Goal: Task Accomplishment & Management: Complete application form

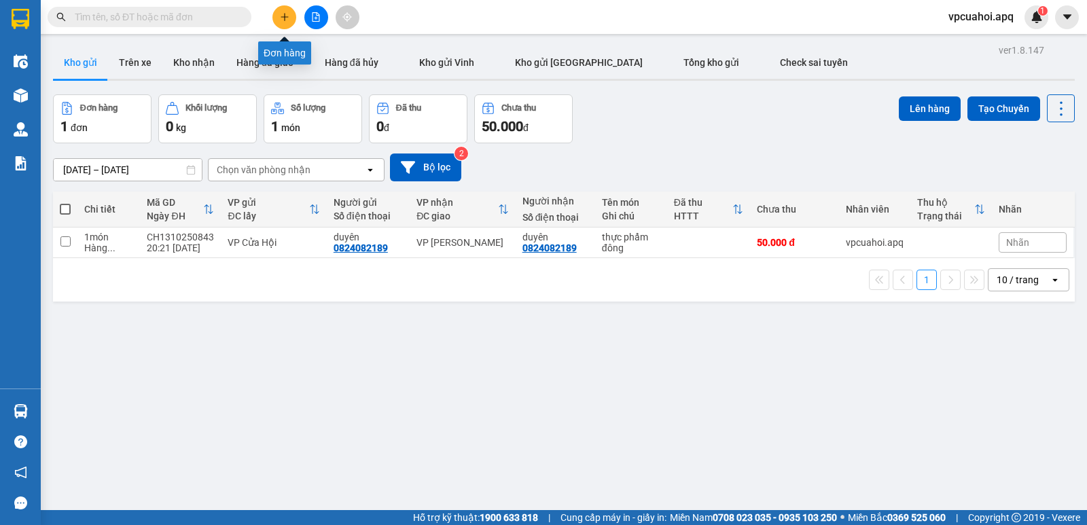
click at [280, 14] on icon "plus" at bounding box center [285, 17] width 10 height 10
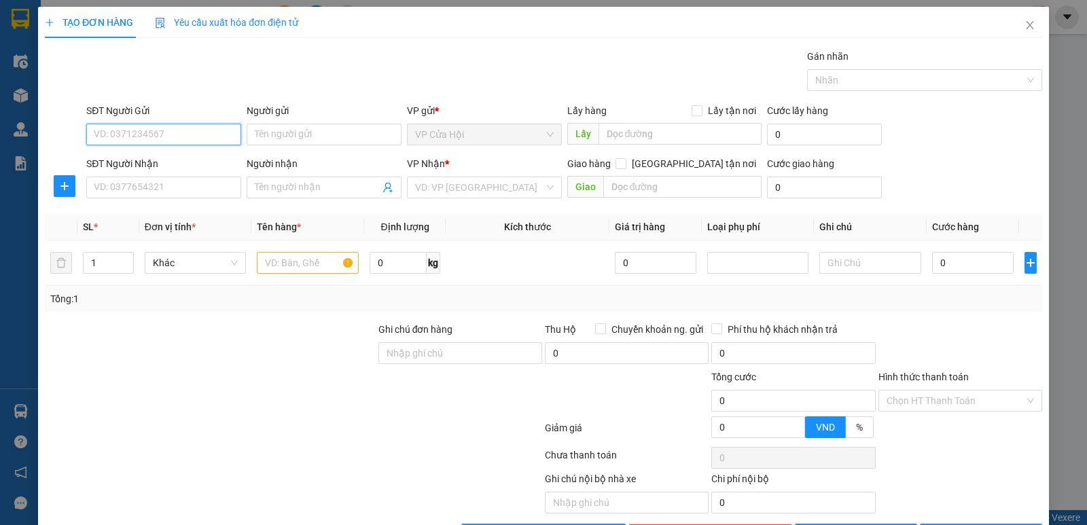
click at [90, 129] on input "SĐT Người Gửi" at bounding box center [163, 135] width 155 height 22
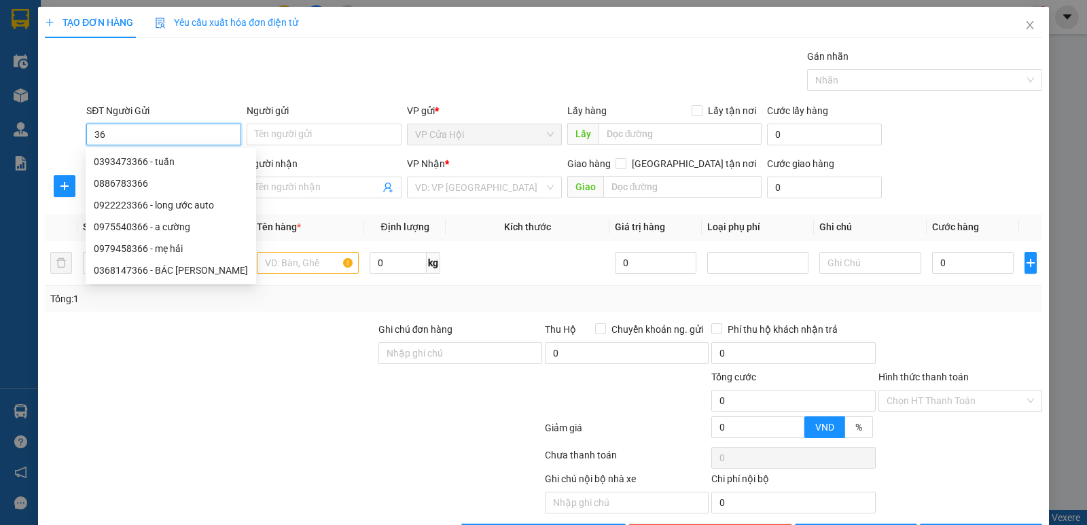
type input "3"
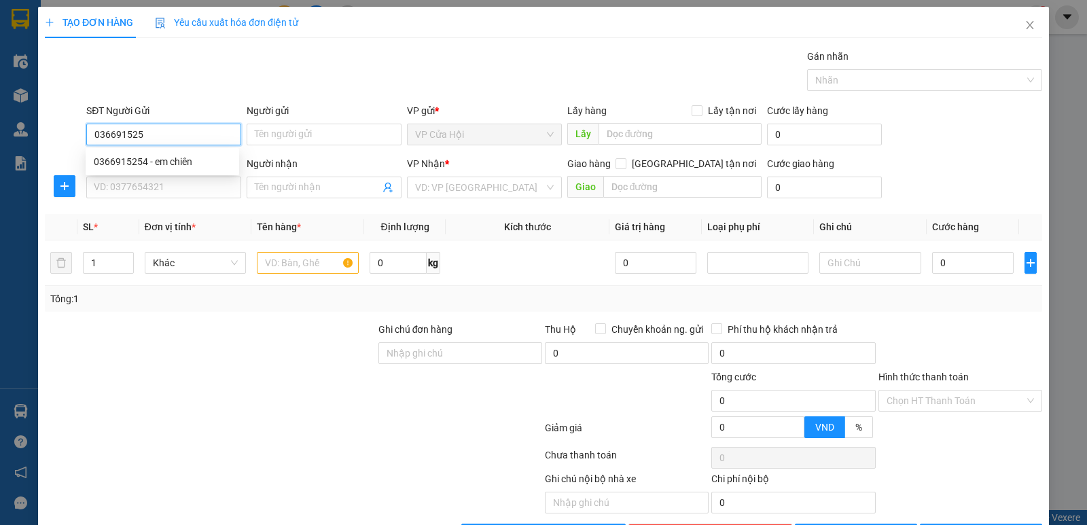
type input "0366915254"
click at [119, 164] on div "0366915254 - em chiên" at bounding box center [162, 161] width 137 height 15
type input "em chiên"
type input "0366915254"
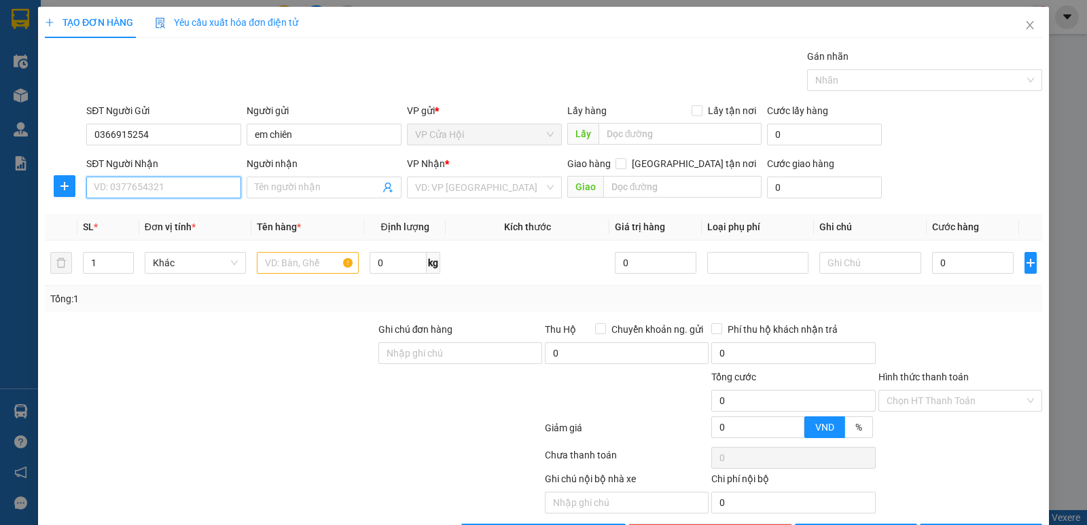
click at [157, 188] on input "SĐT Người Nhận" at bounding box center [163, 188] width 155 height 22
type input "0912639219"
click at [222, 90] on div "Gói vận chuyển * Tiêu chuẩn Gán nhãn Nhãn" at bounding box center [565, 73] width 962 height 48
click at [276, 190] on input "Người nhận" at bounding box center [317, 187] width 125 height 15
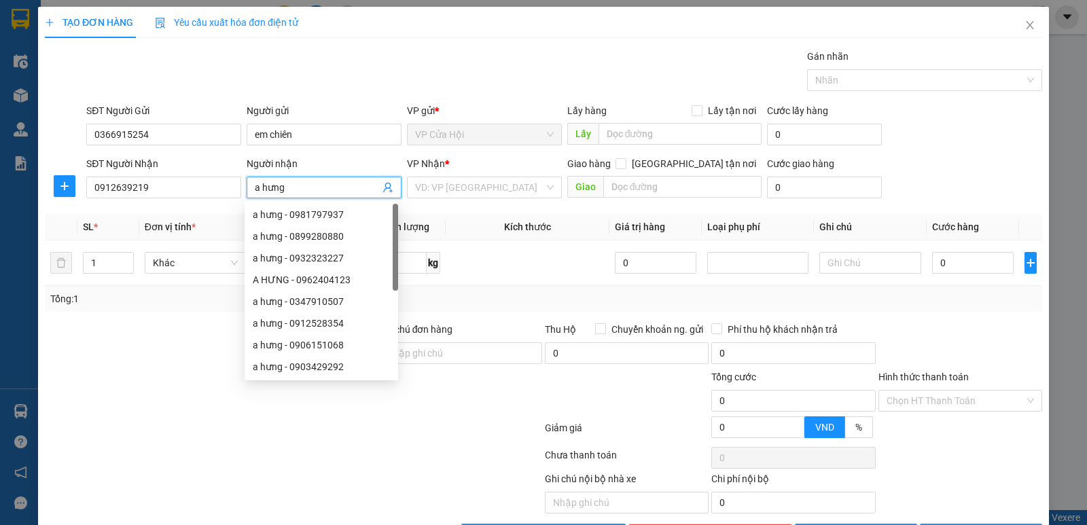
type input "a hưng"
click at [324, 118] on div "Người gửi" at bounding box center [324, 110] width 155 height 15
click at [324, 124] on input "em chiên" at bounding box center [324, 135] width 155 height 22
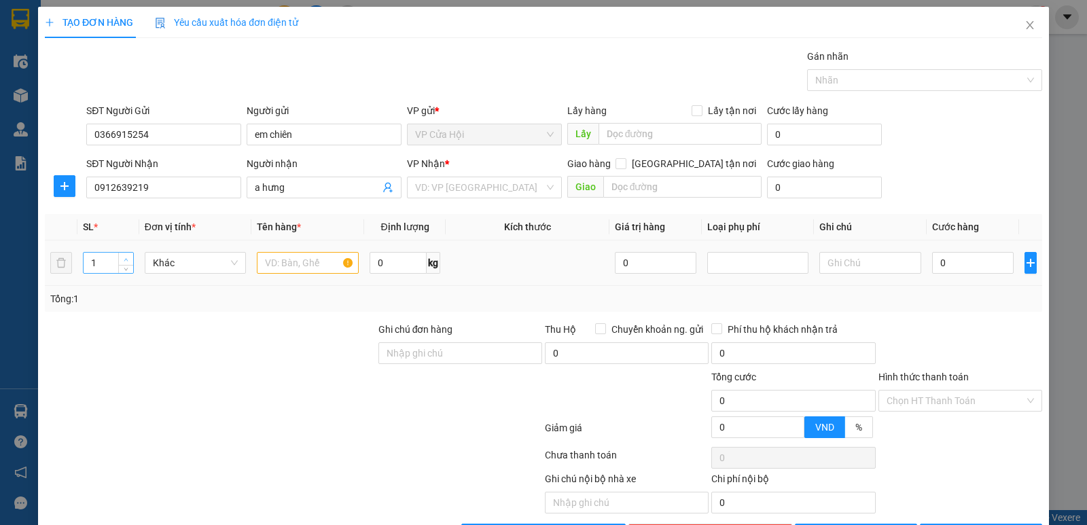
type input "2"
click at [127, 259] on icon "up" at bounding box center [126, 260] width 5 height 5
click at [230, 63] on div "Gói vận chuyển * Tiêu chuẩn Gán nhãn Nhãn" at bounding box center [565, 73] width 962 height 48
click at [272, 258] on input "text" at bounding box center [308, 263] width 102 height 22
type input "thực phẩm đông"
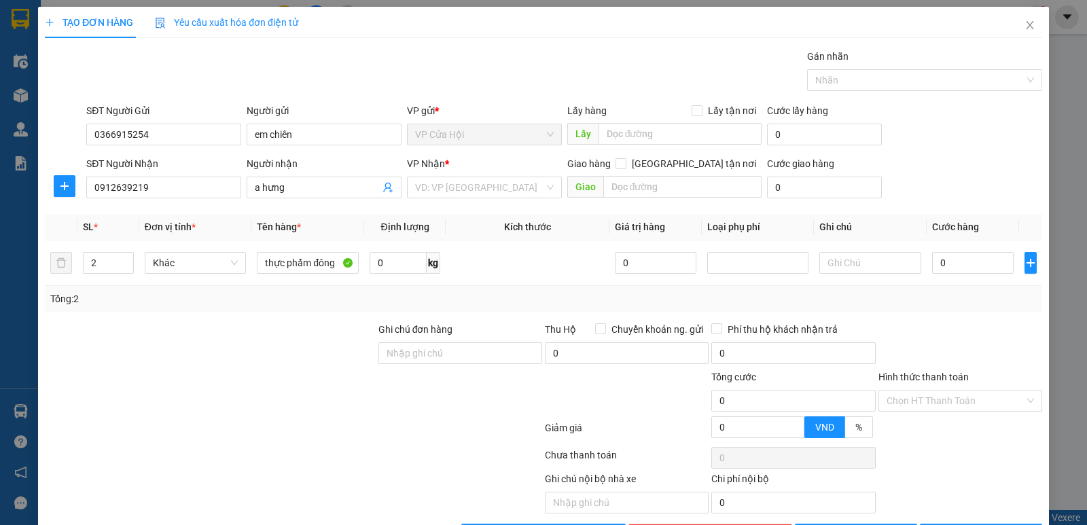
drag, startPoint x: 355, startPoint y: 50, endPoint x: 428, endPoint y: 145, distance: 119.7
click at [359, 52] on div "Gói vận chuyển * Tiêu chuẩn Gán nhãn Nhãn" at bounding box center [565, 73] width 962 height 48
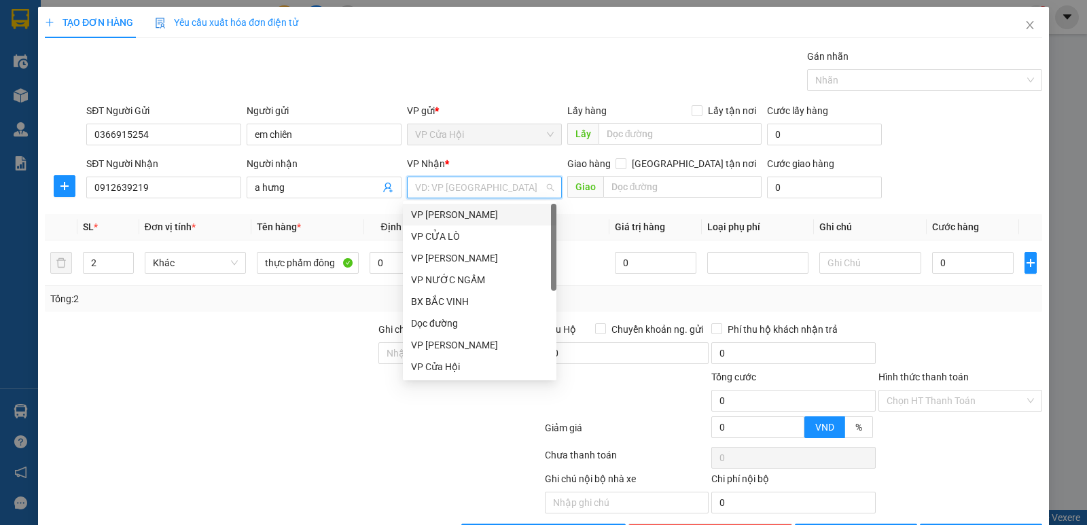
click at [449, 187] on input "search" at bounding box center [479, 187] width 129 height 20
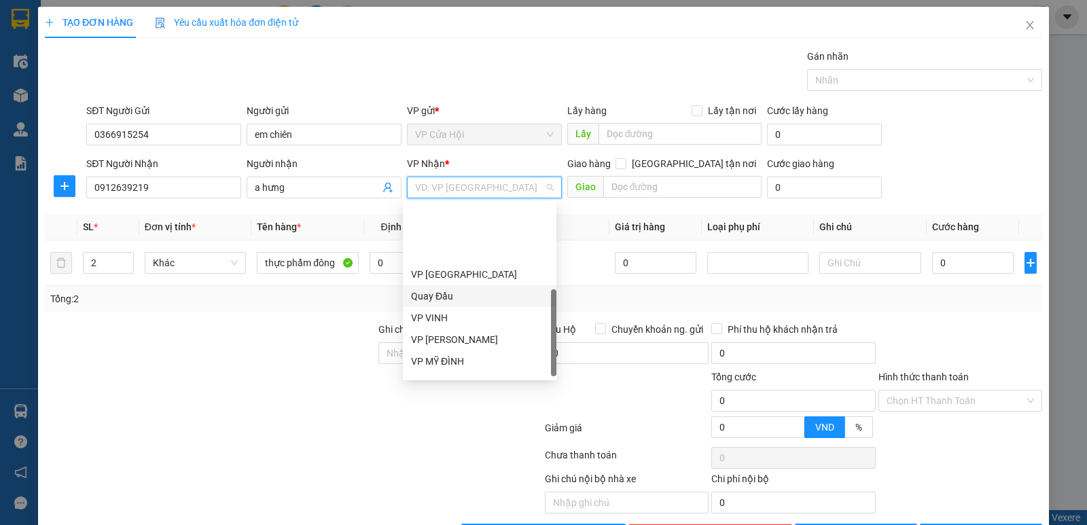
scroll to position [204, 0]
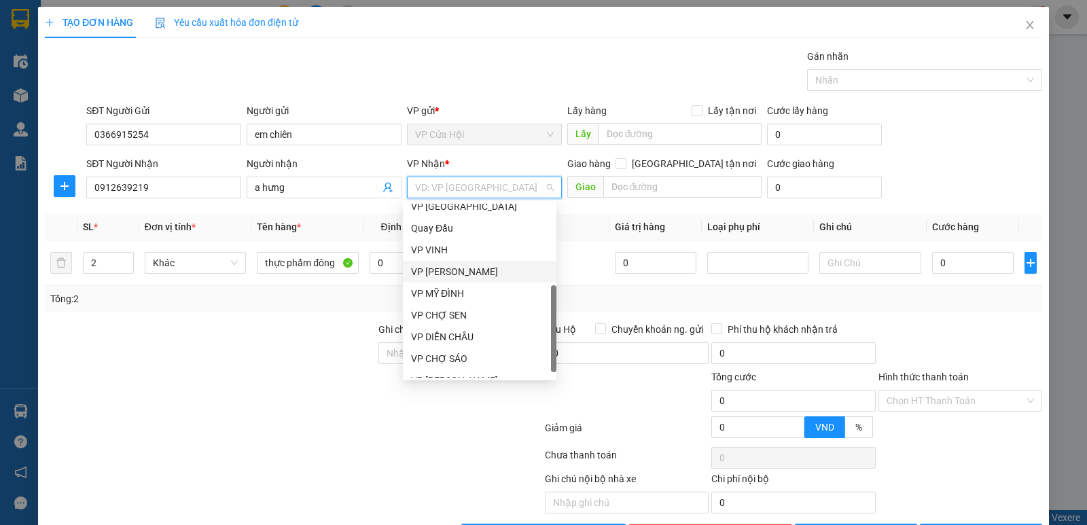
click at [465, 275] on div "VP [PERSON_NAME]" at bounding box center [479, 271] width 137 height 15
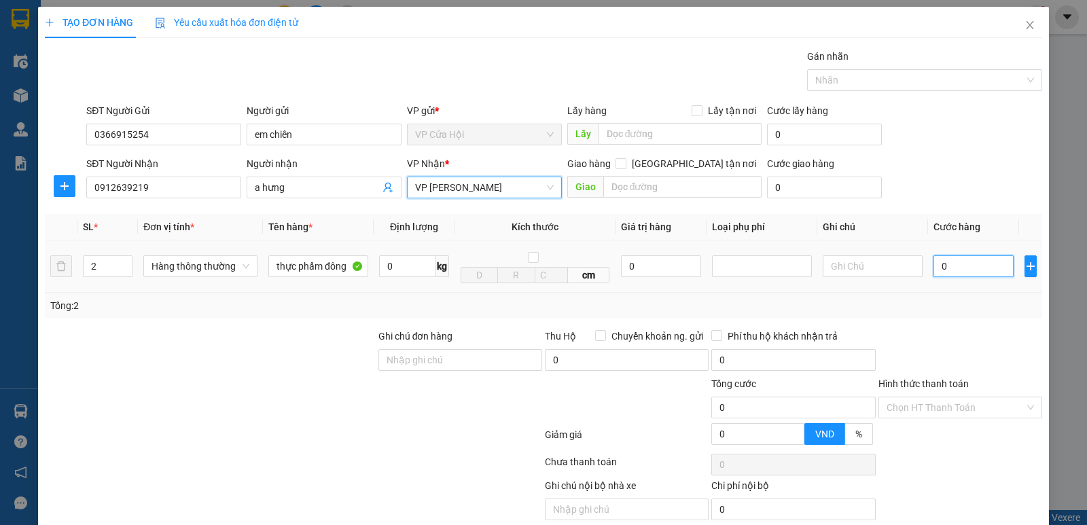
click at [953, 264] on input "0" at bounding box center [974, 267] width 80 height 22
type input "9"
type input "90"
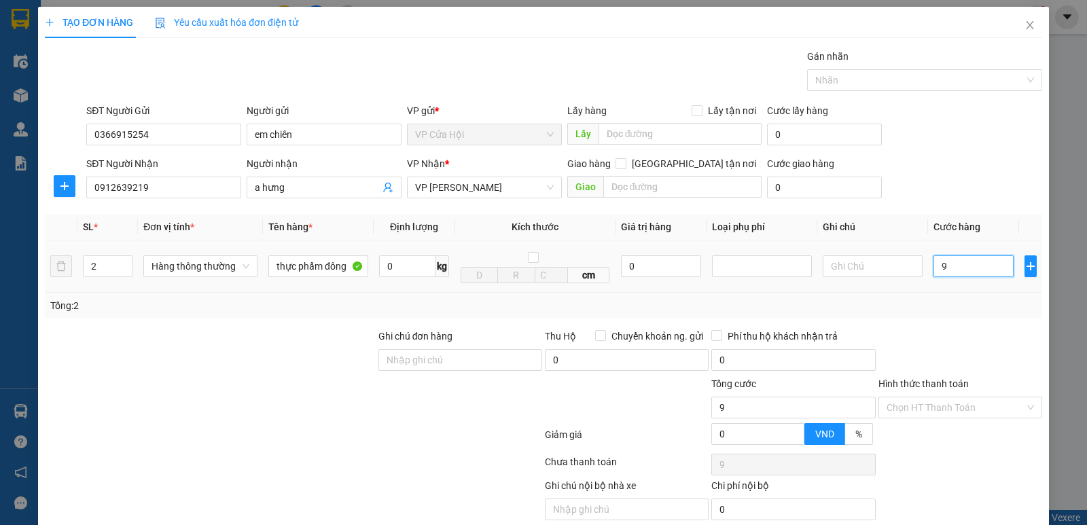
type input "90"
type input "90.000"
click at [955, 293] on td "90.000" at bounding box center [973, 267] width 91 height 52
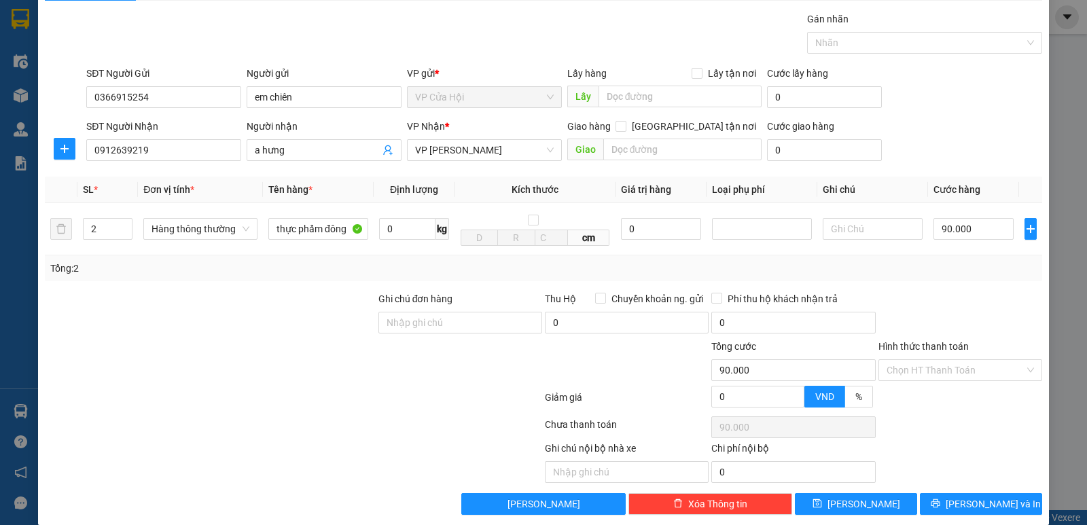
scroll to position [54, 0]
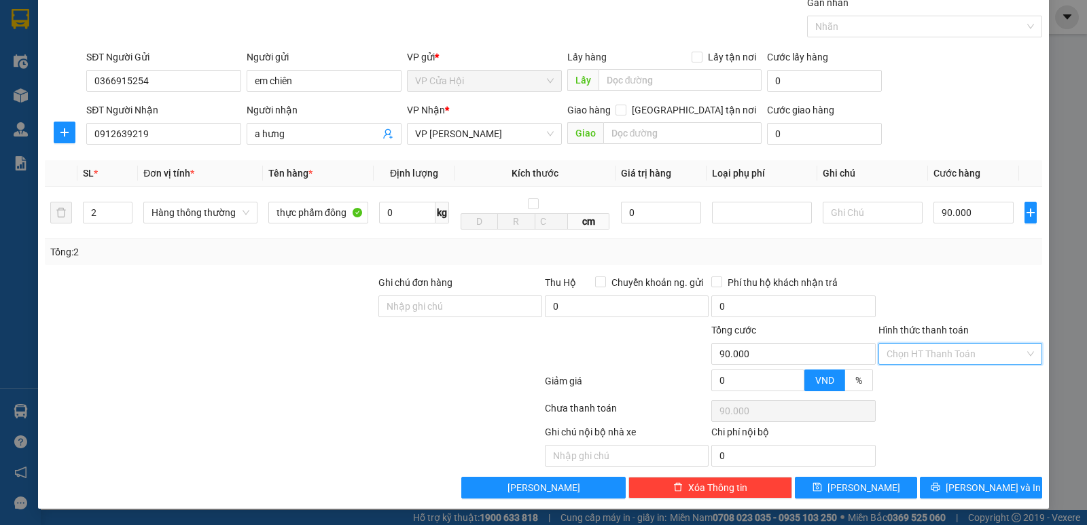
click at [974, 351] on input "Hình thức thanh toán" at bounding box center [956, 354] width 138 height 20
click at [922, 382] on div "Tại văn phòng" at bounding box center [952, 381] width 146 height 15
type input "0"
click at [970, 483] on span "[PERSON_NAME] và In" at bounding box center [993, 487] width 95 height 15
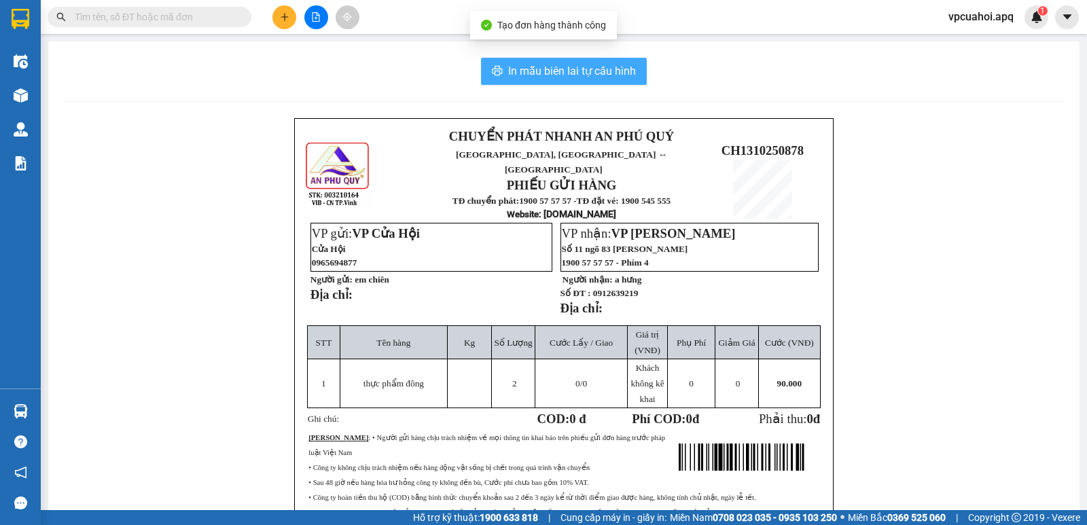
click at [612, 67] on span "In mẫu biên lai tự cấu hình" at bounding box center [572, 71] width 128 height 17
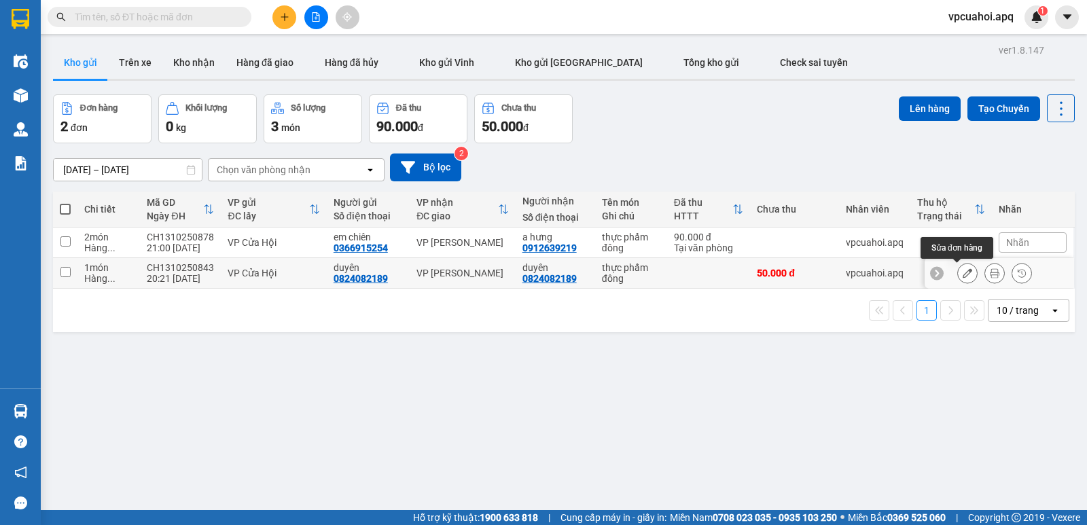
click at [963, 272] on button at bounding box center [967, 274] width 19 height 24
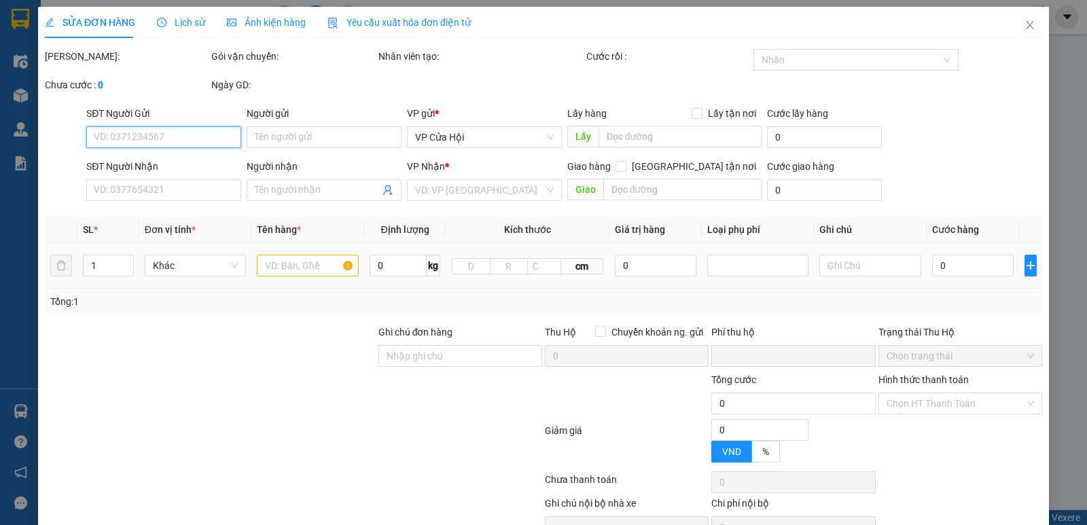
type input "0824082189"
type input "duyên"
type input "0824082189"
type input "duyên"
type input "0"
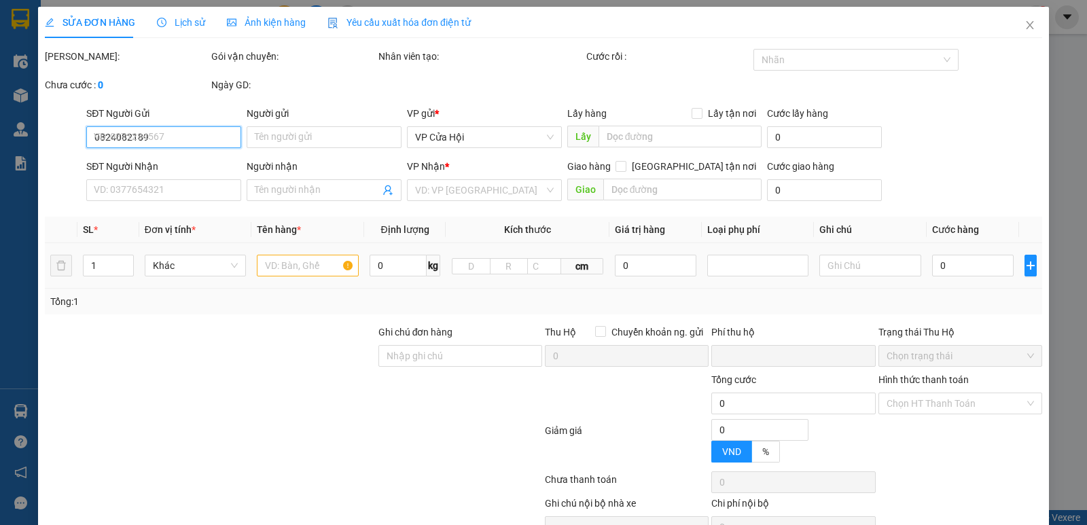
type input "50.000"
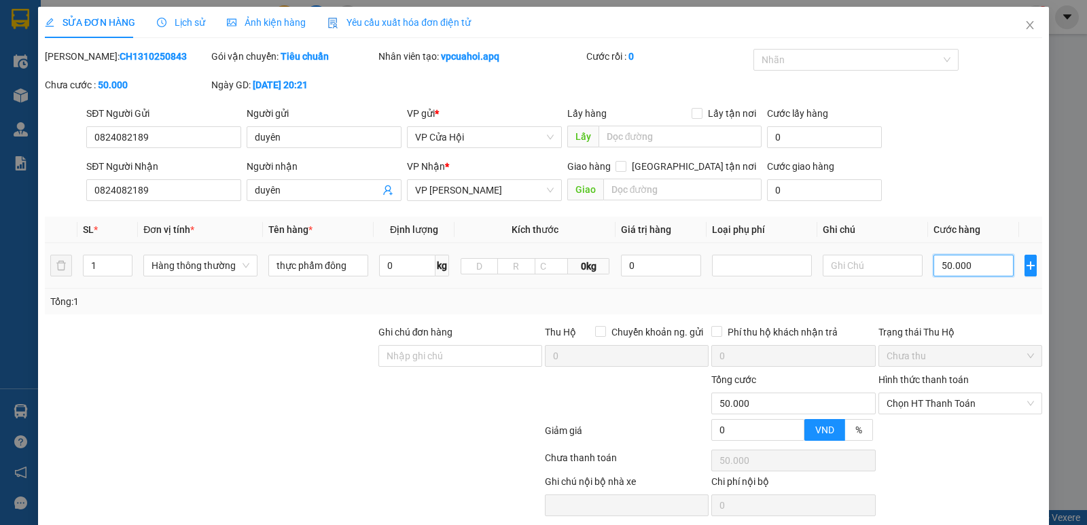
click at [968, 266] on input "50.000" at bounding box center [974, 266] width 80 height 22
type input "0"
type input "6"
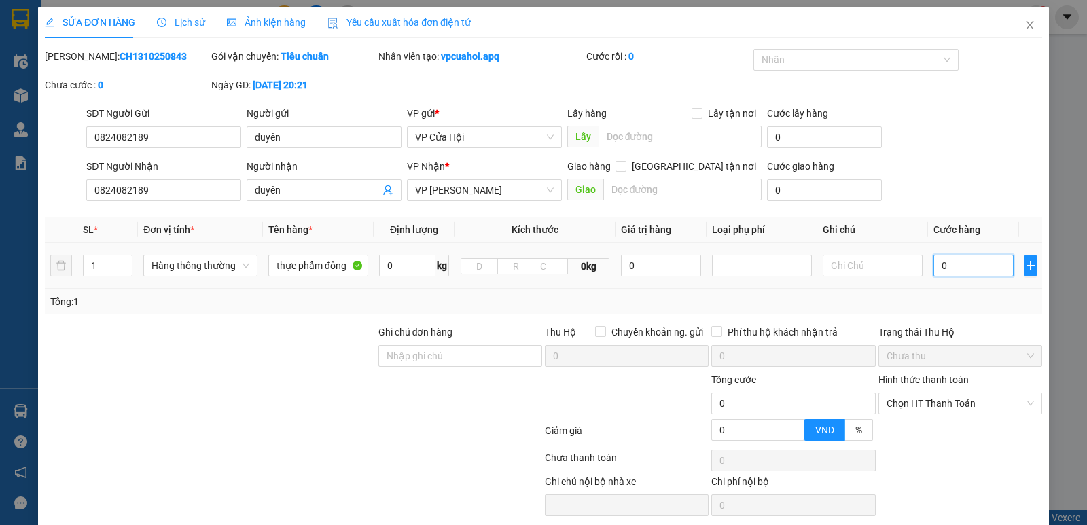
type input "6"
type input "06"
type input "60"
type input "060"
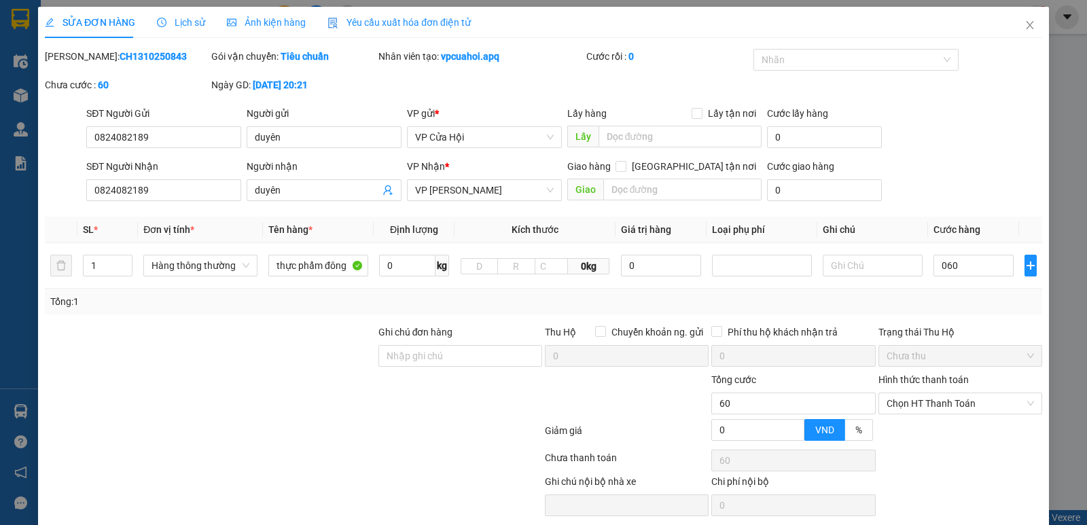
type input "60.000"
click at [951, 298] on div "Tổng: 1" at bounding box center [543, 301] width 987 height 15
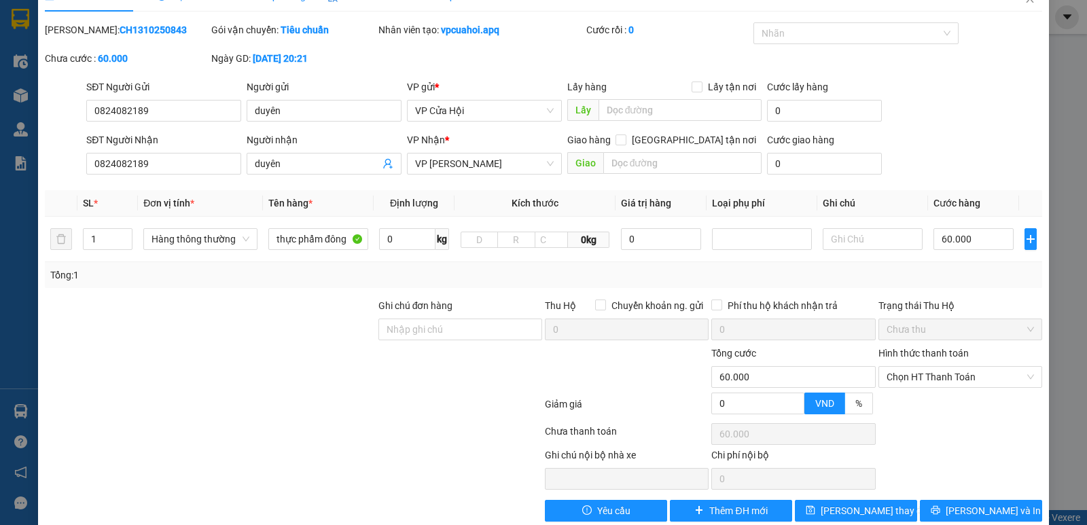
scroll to position [50, 0]
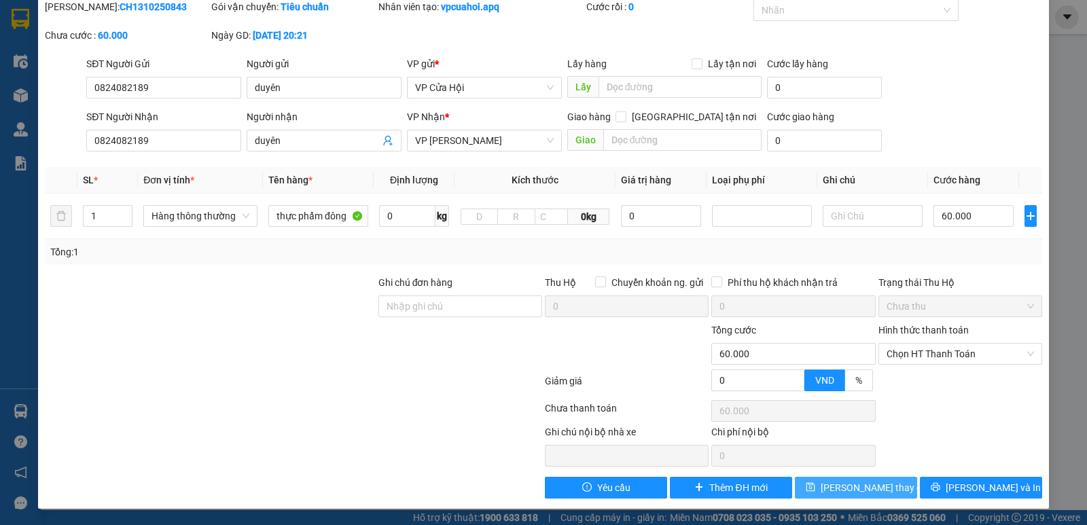
click at [863, 483] on span "[PERSON_NAME] thay đổi" at bounding box center [875, 487] width 109 height 15
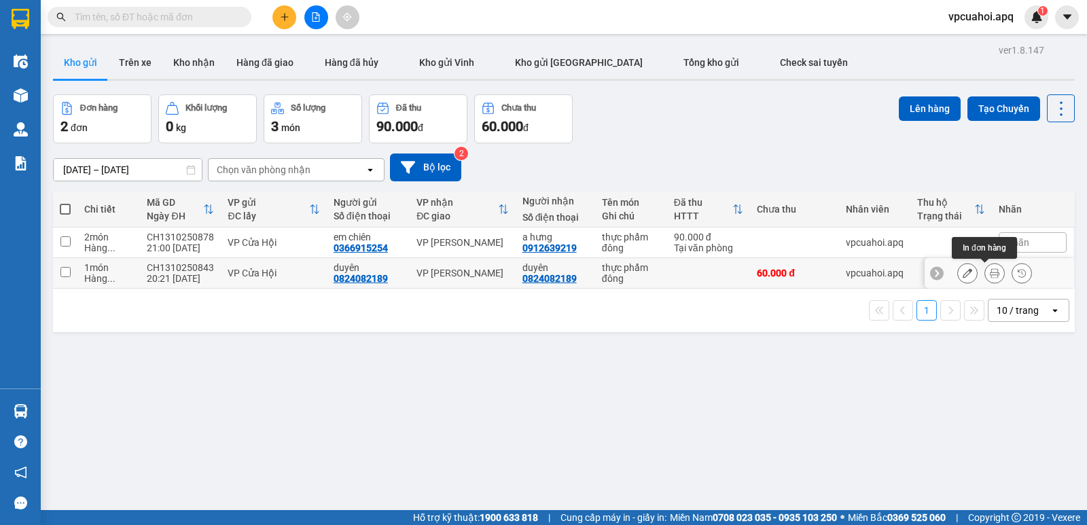
click at [990, 274] on icon at bounding box center [995, 273] width 10 height 10
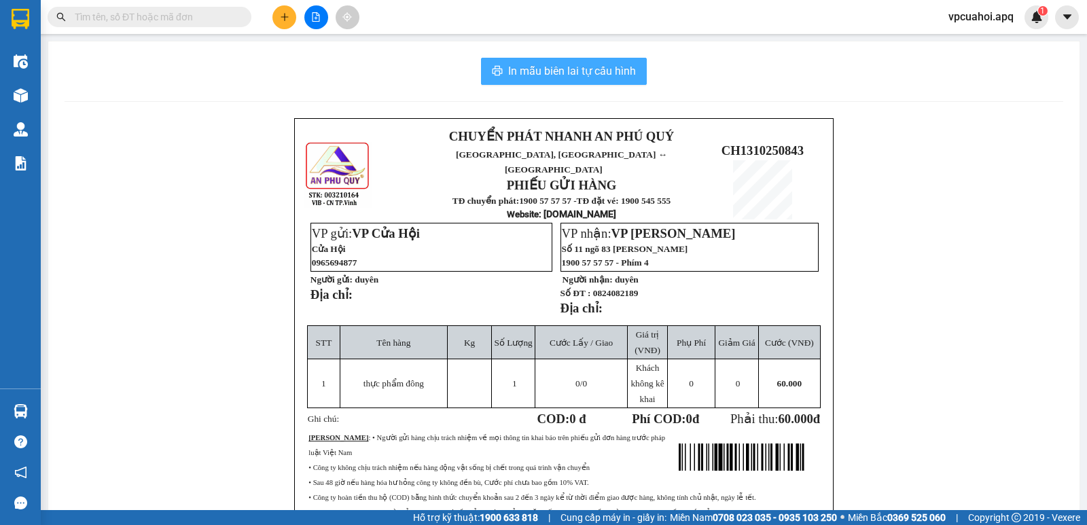
click at [574, 71] on span "In mẫu biên lai tự cấu hình" at bounding box center [572, 71] width 128 height 17
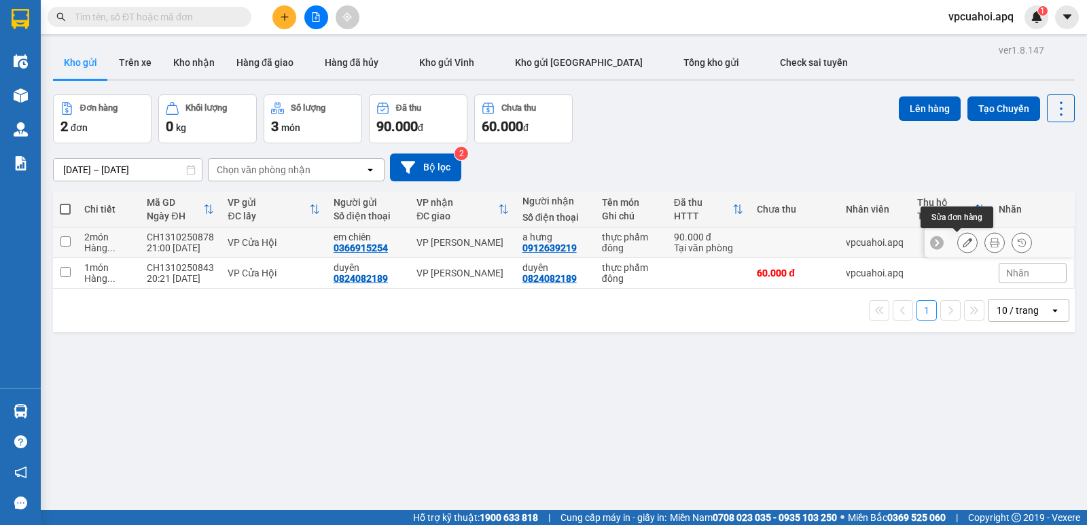
click at [963, 243] on icon at bounding box center [968, 243] width 10 height 10
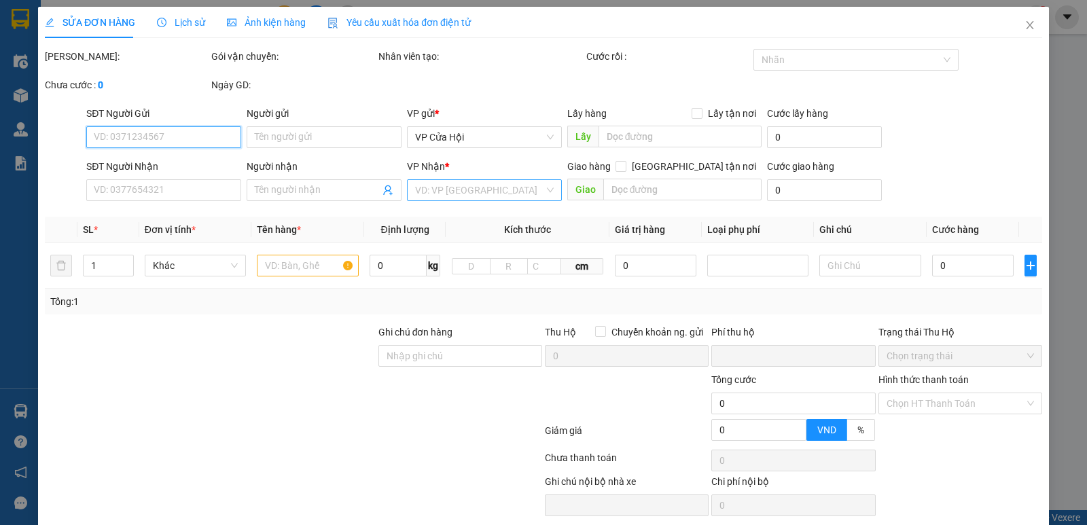
type input "0366915254"
type input "em chiên"
type input "0912639219"
type input "a hưng"
type input "0"
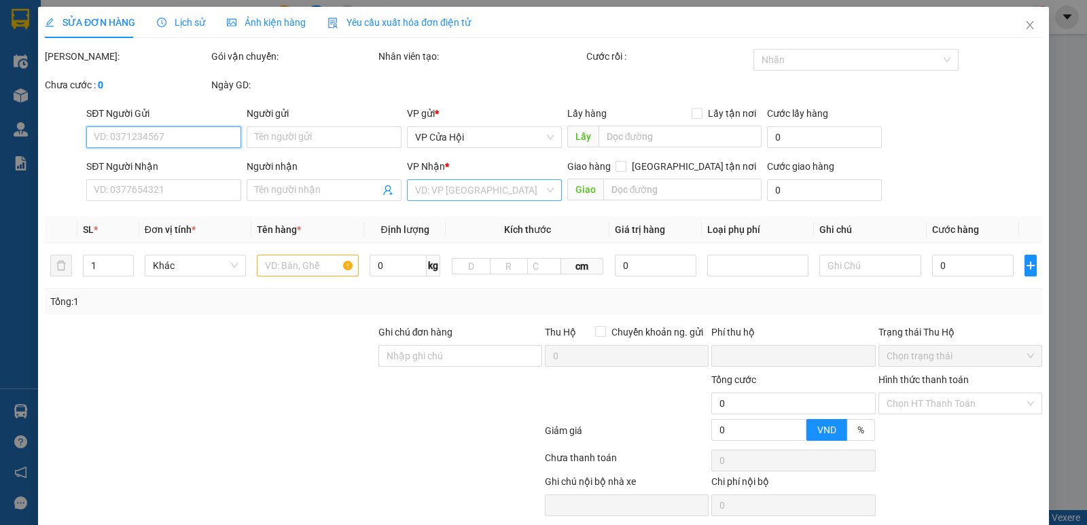
type input "90.000"
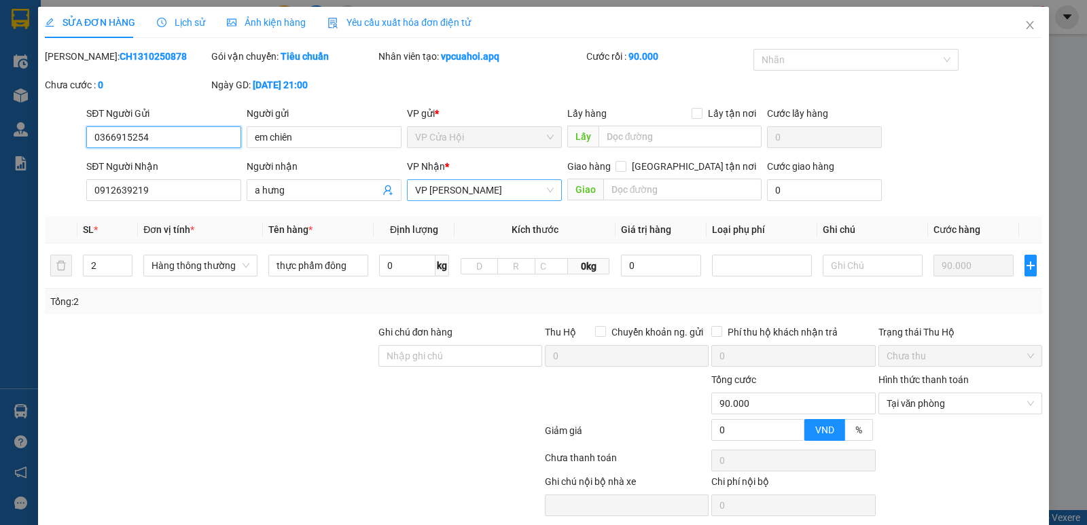
click at [493, 188] on span "VP [PERSON_NAME]" at bounding box center [484, 190] width 139 height 20
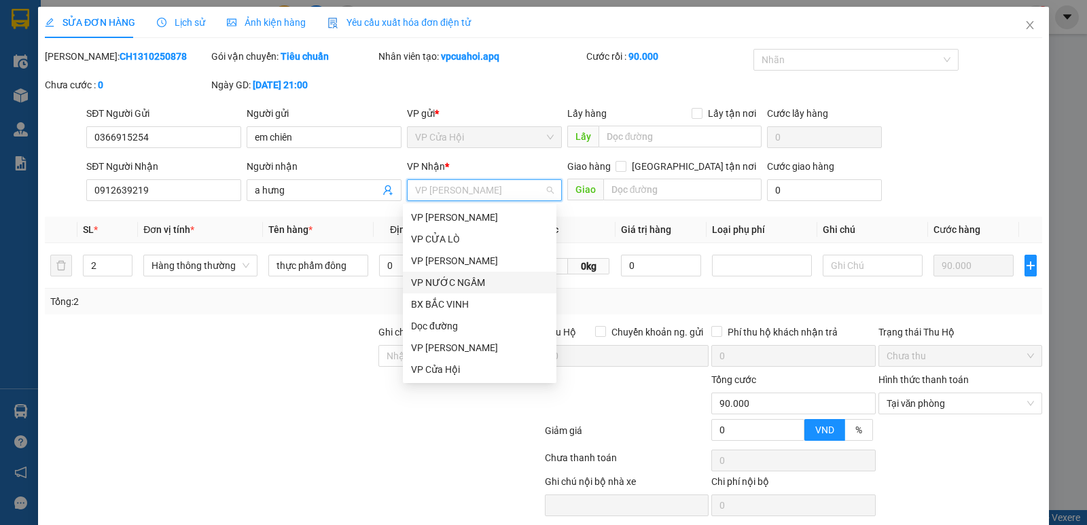
click at [470, 277] on div "VP NƯỚC NGẦM" at bounding box center [479, 282] width 137 height 15
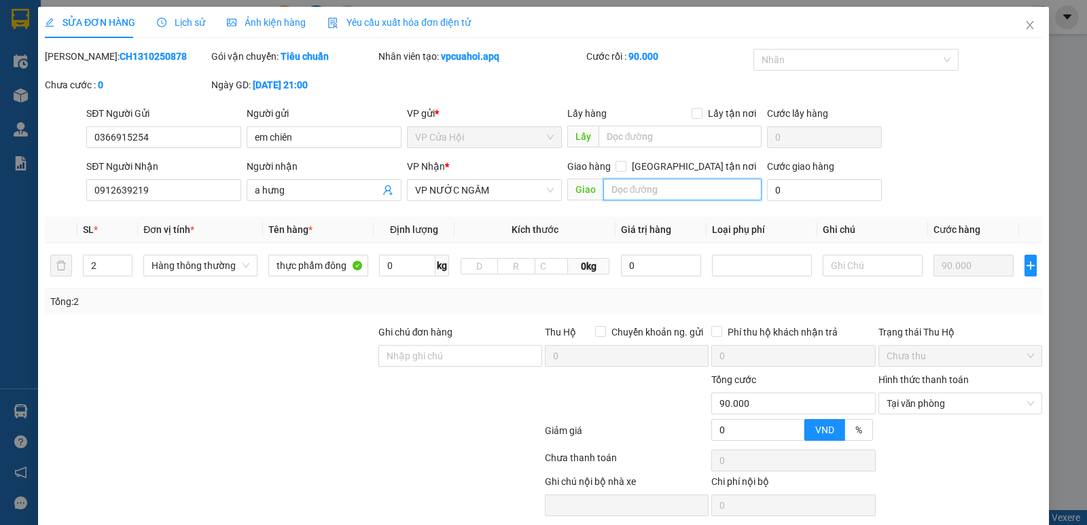
click at [626, 189] on input "text" at bounding box center [682, 190] width 159 height 22
type input "khách cần xin lấy tại xe"
click at [557, 84] on div "[PERSON_NAME]: CH1310250878 Gói vận chuyển: Tiêu chuẩn Nhân viên tạo: vpcuahoi.…" at bounding box center [543, 77] width 1000 height 57
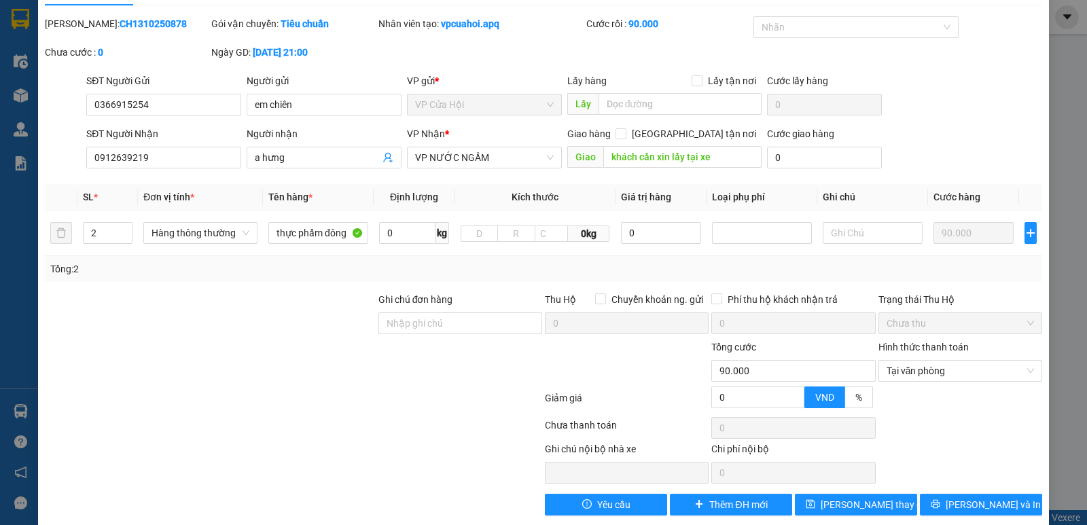
scroll to position [50, 0]
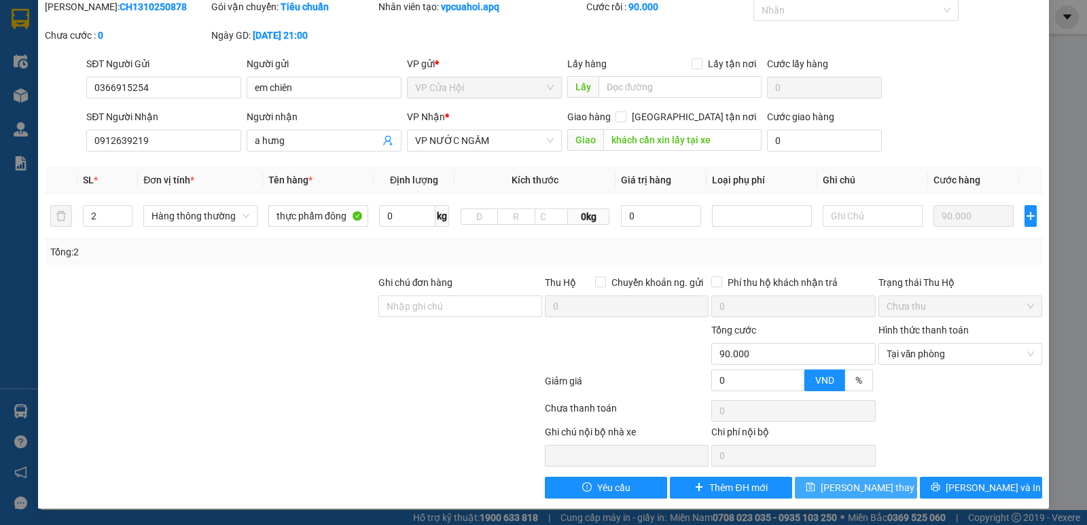
click at [826, 490] on button "[PERSON_NAME] thay đổi" at bounding box center [856, 488] width 122 height 22
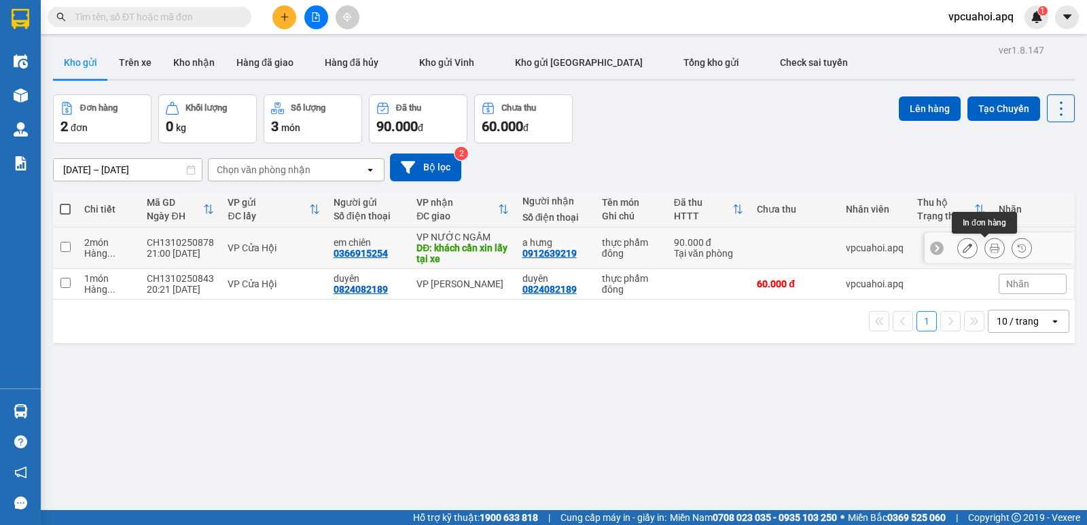
click at [990, 246] on icon at bounding box center [995, 248] width 10 height 10
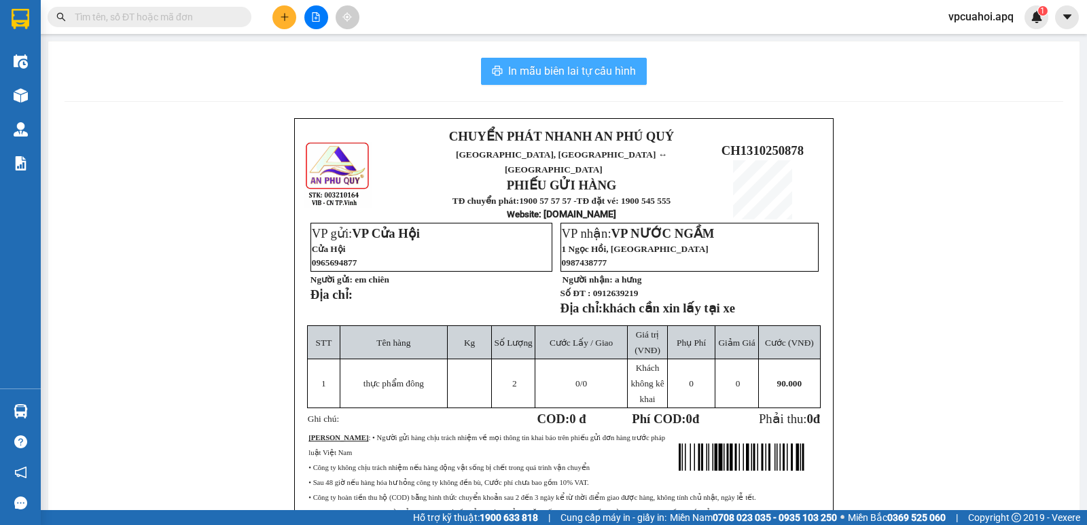
click at [524, 71] on span "In mẫu biên lai tự cấu hình" at bounding box center [572, 71] width 128 height 17
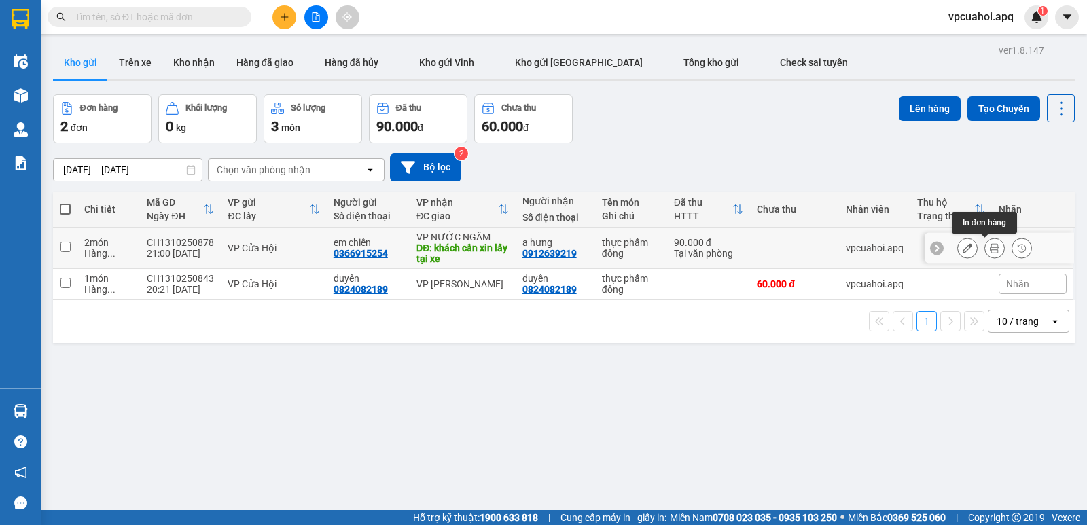
click at [990, 249] on icon at bounding box center [995, 248] width 10 height 10
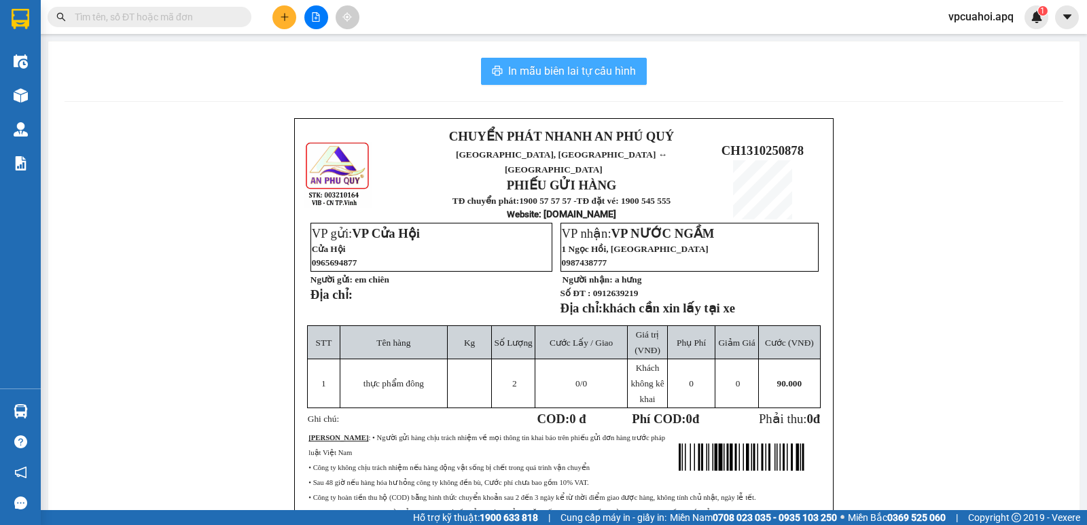
click at [555, 69] on span "In mẫu biên lai tự cấu hình" at bounding box center [572, 71] width 128 height 17
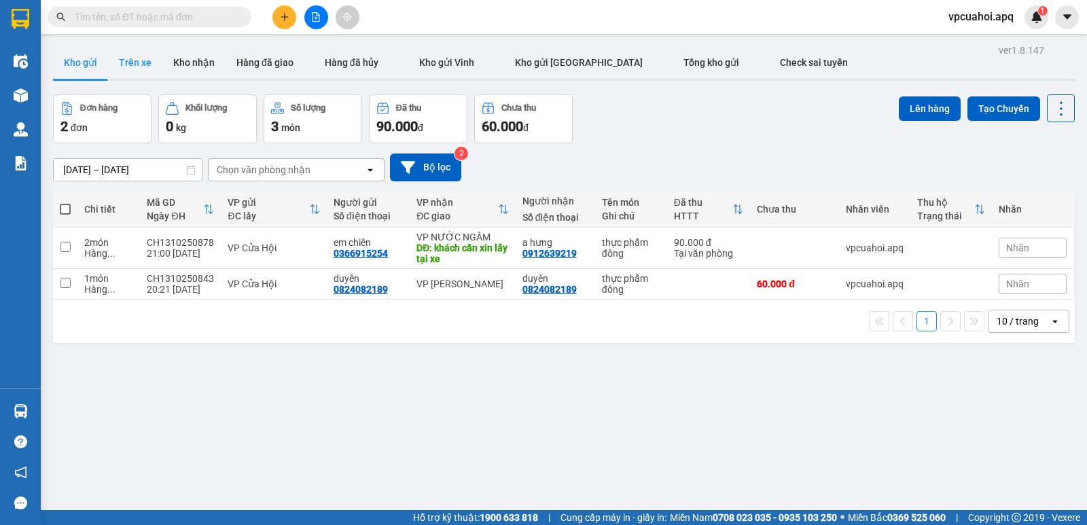
click at [154, 60] on button "Trên xe" at bounding box center [135, 62] width 54 height 33
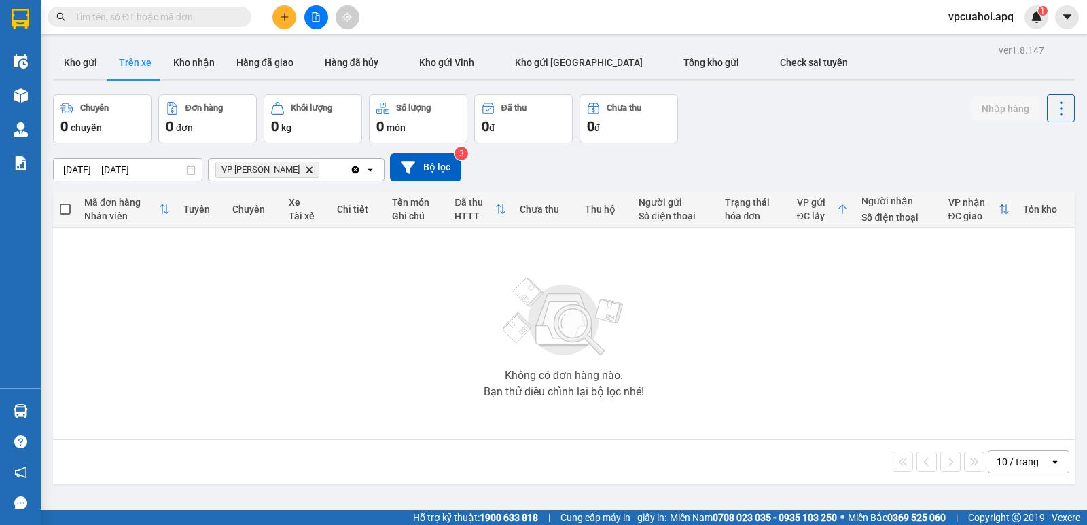
click at [306, 170] on icon "VP TRẦN THỦ ĐỘ, close by backspace" at bounding box center [309, 169] width 6 height 6
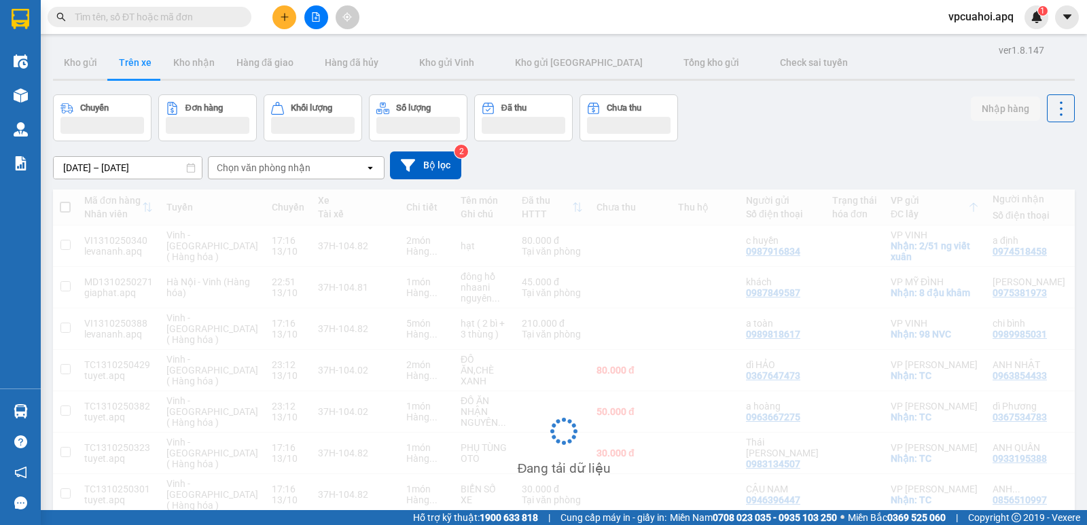
click at [303, 169] on div "Chọn văn phòng nhận" at bounding box center [264, 168] width 94 height 14
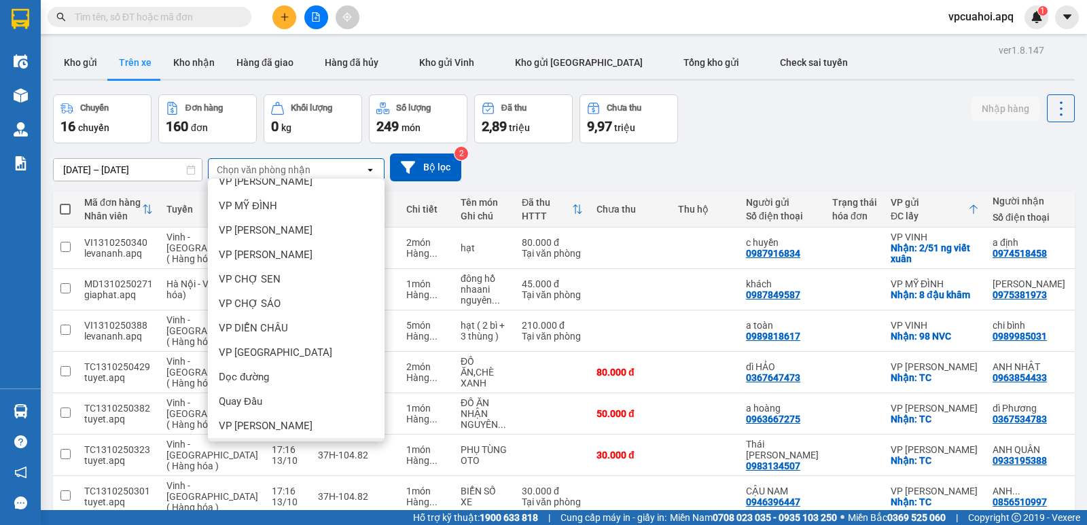
scroll to position [188, 0]
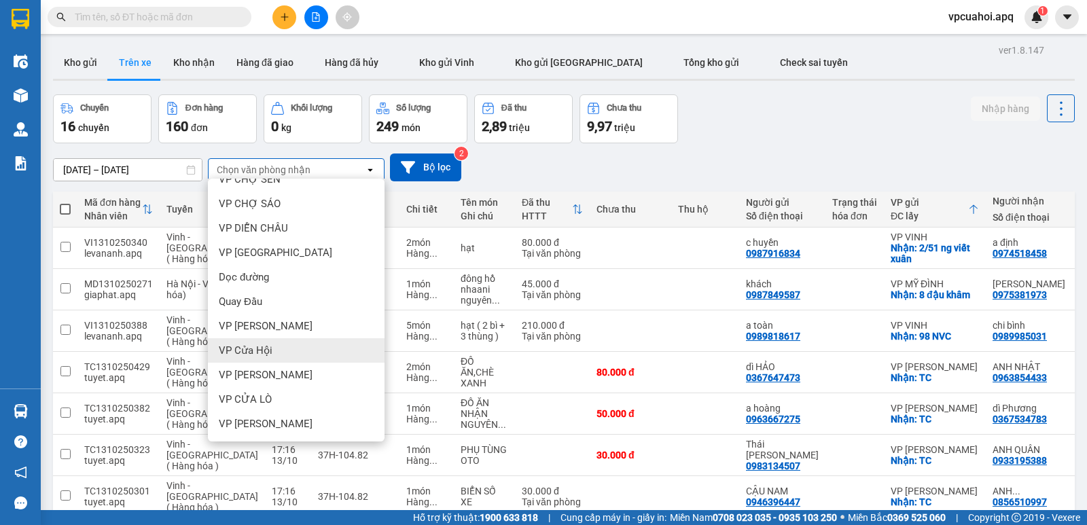
click at [276, 357] on div "VP Cửa Hội" at bounding box center [296, 350] width 177 height 24
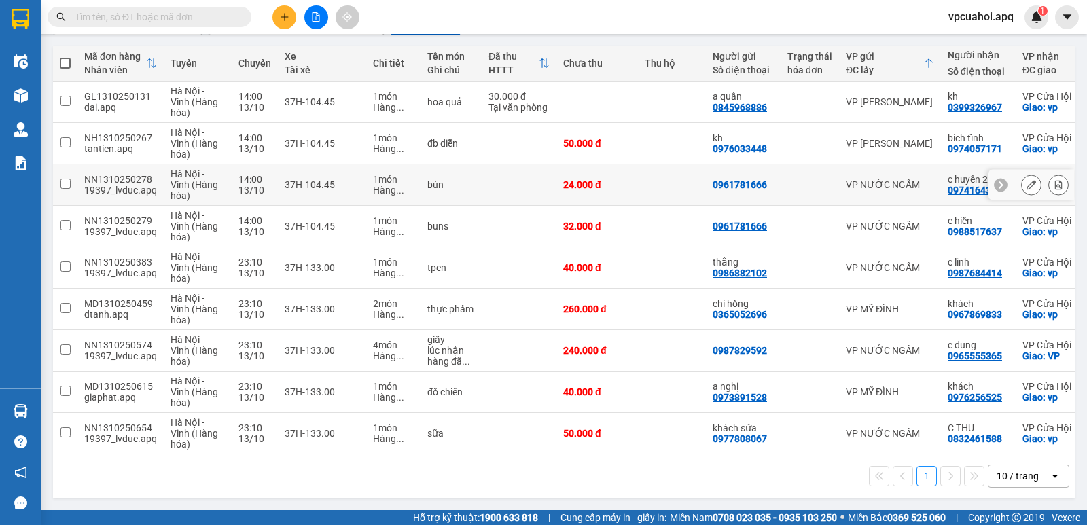
scroll to position [152, 0]
